Goal: Task Accomplishment & Management: Use online tool/utility

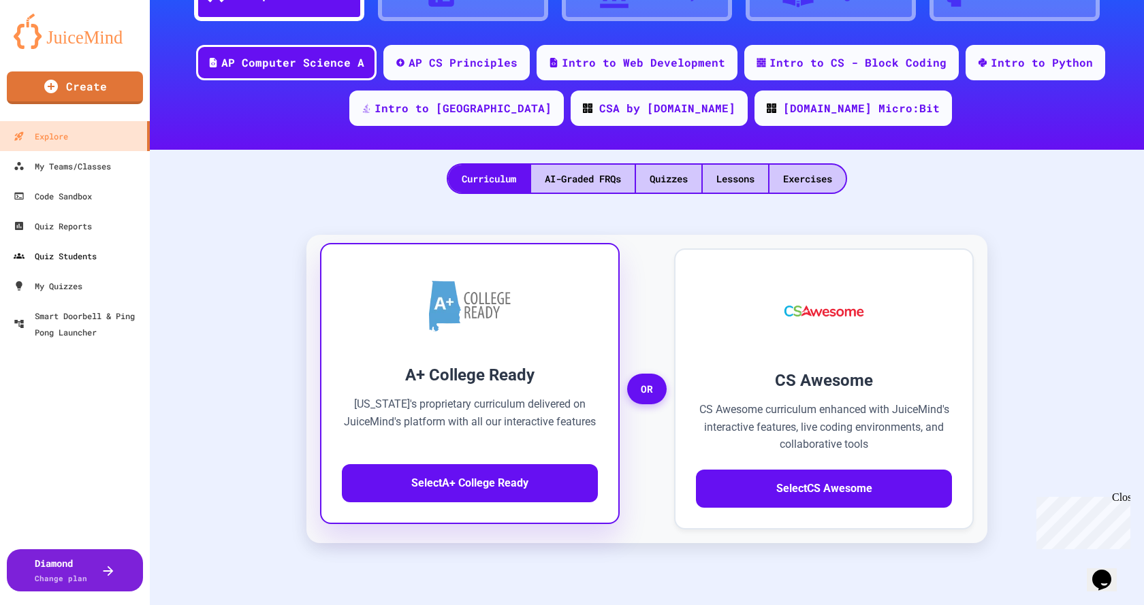
scroll to position [44, 0]
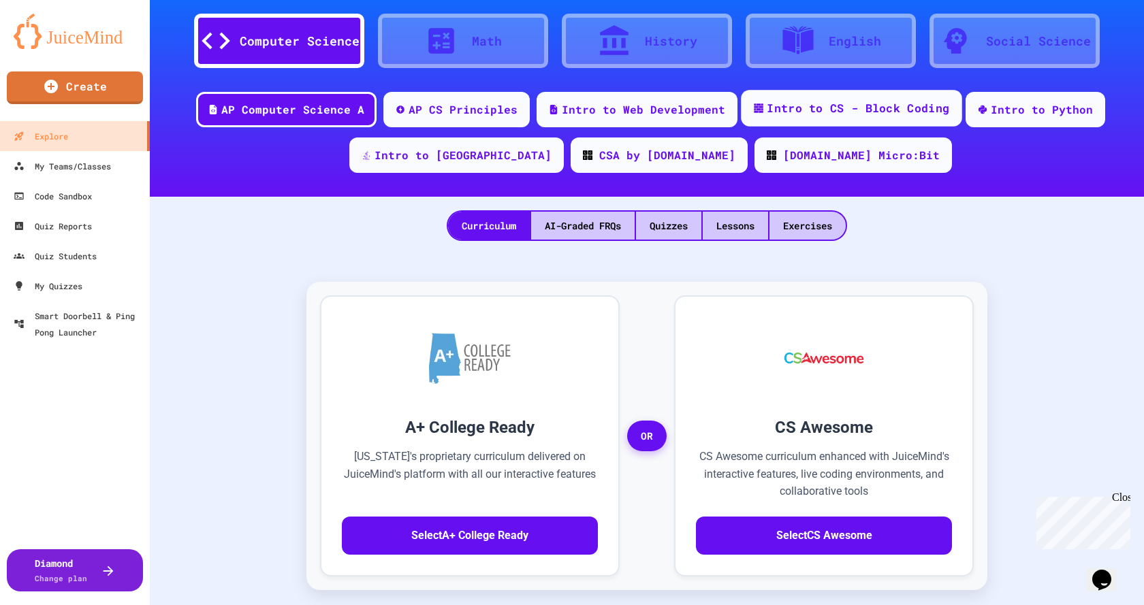
click at [857, 104] on div "Intro to CS - Block Coding" at bounding box center [858, 108] width 182 height 17
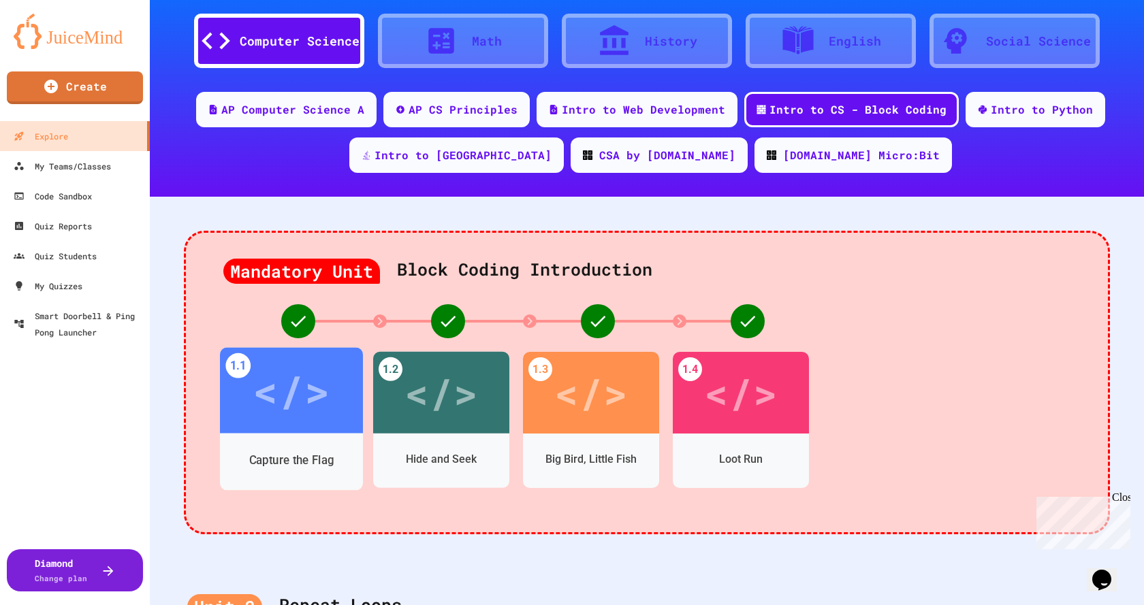
click at [283, 430] on div "</>" at bounding box center [291, 391] width 143 height 86
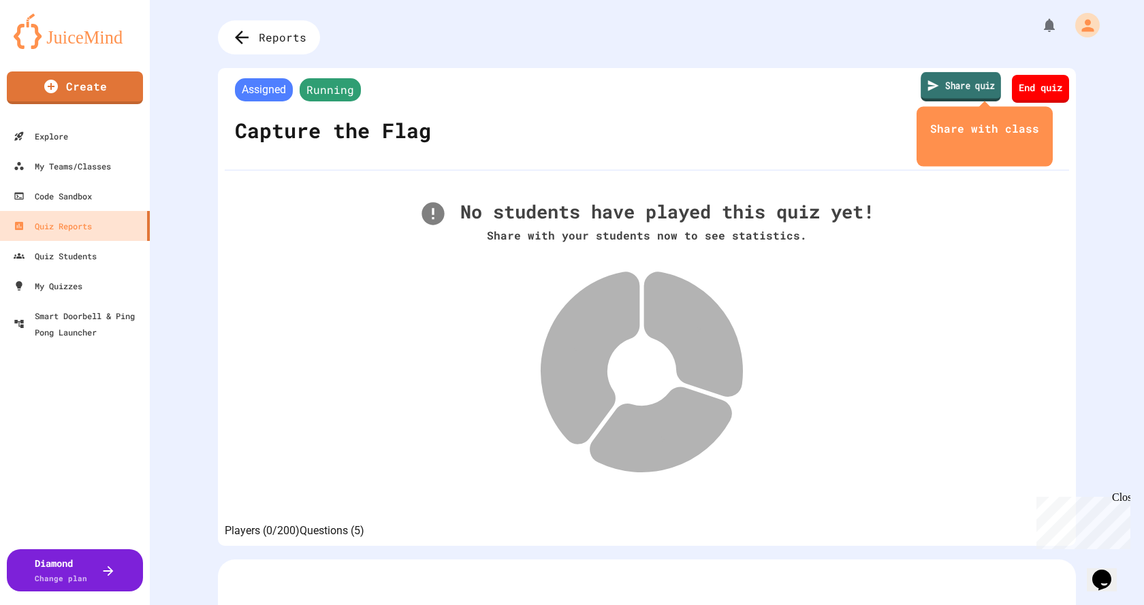
click at [961, 85] on link "Share quiz" at bounding box center [961, 86] width 80 height 29
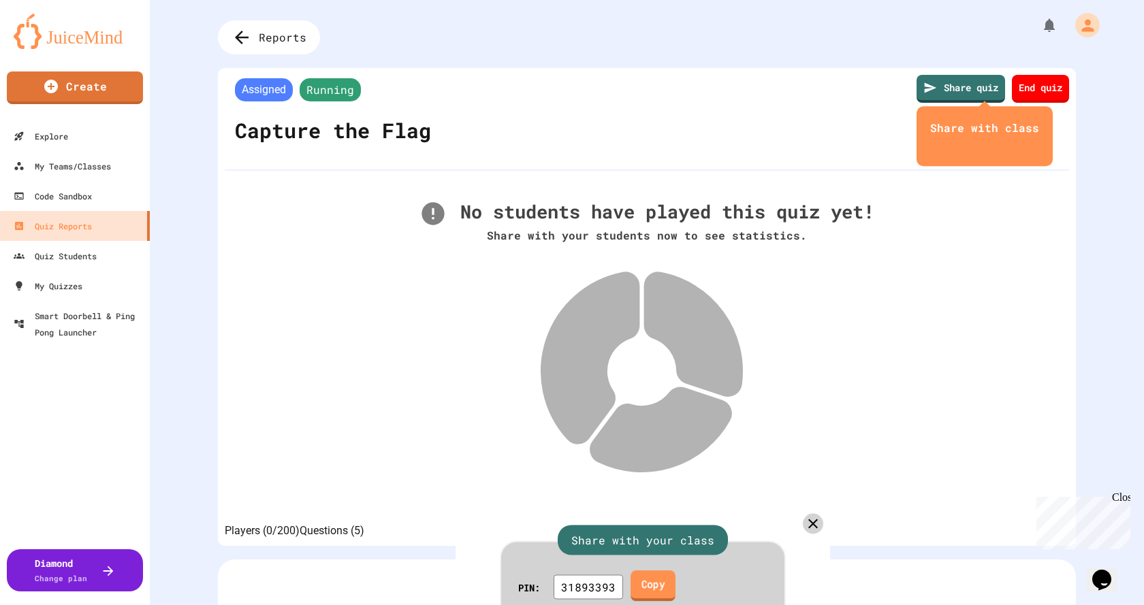
click at [663, 571] on link "Copy" at bounding box center [653, 586] width 45 height 31
